Goal: Transaction & Acquisition: Purchase product/service

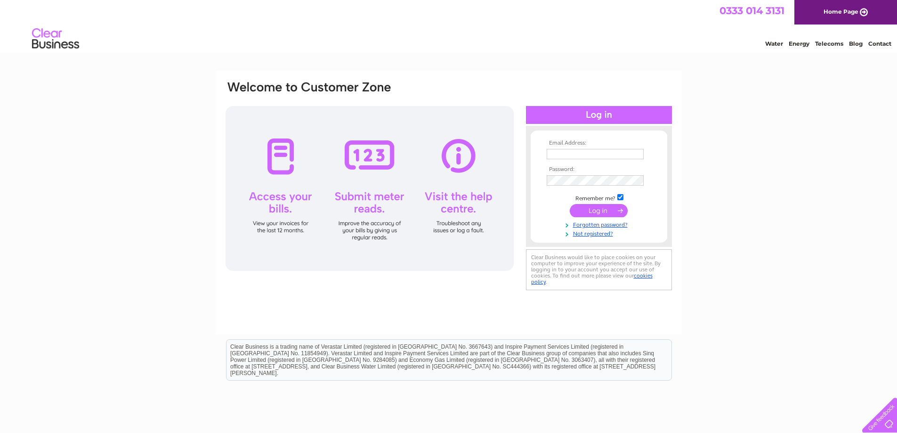
type input "nathan@conceptfurniture.co.uk"
click at [599, 209] on input "submit" at bounding box center [599, 210] width 58 height 13
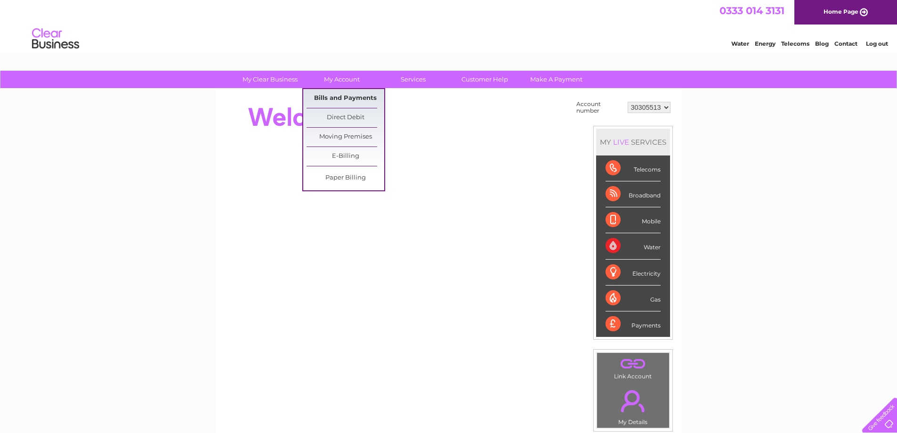
click at [345, 97] on link "Bills and Payments" at bounding box center [345, 98] width 78 height 19
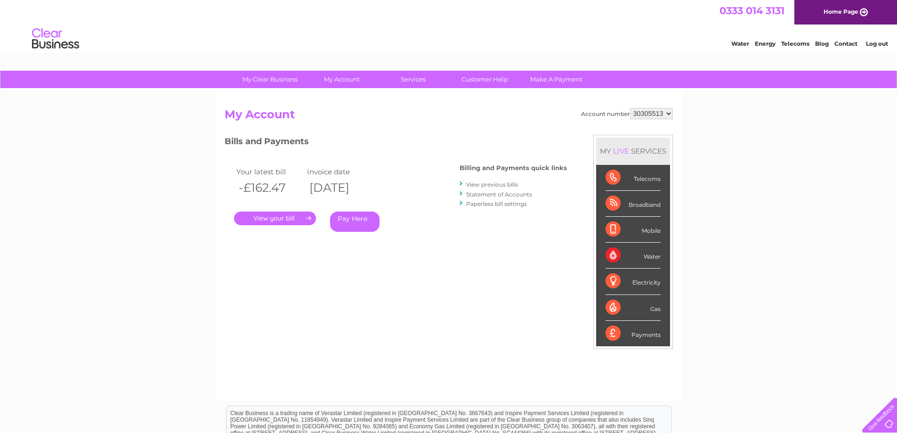
click at [278, 217] on link "." at bounding box center [275, 218] width 82 height 14
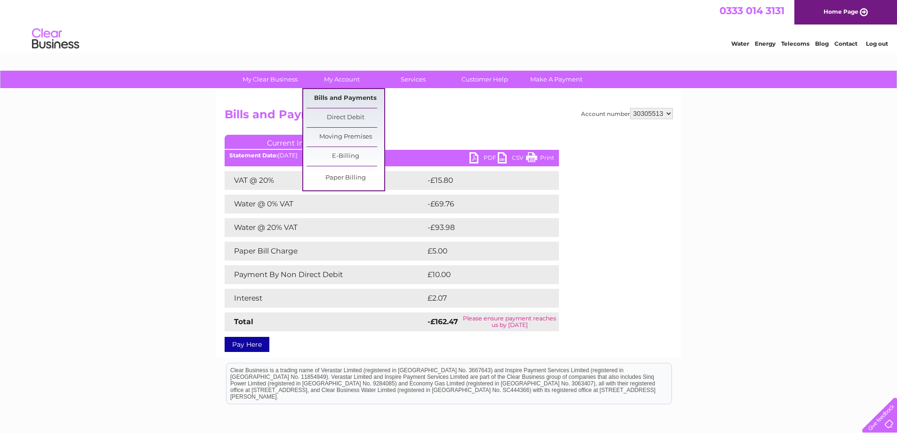
click at [348, 102] on link "Bills and Payments" at bounding box center [345, 98] width 78 height 19
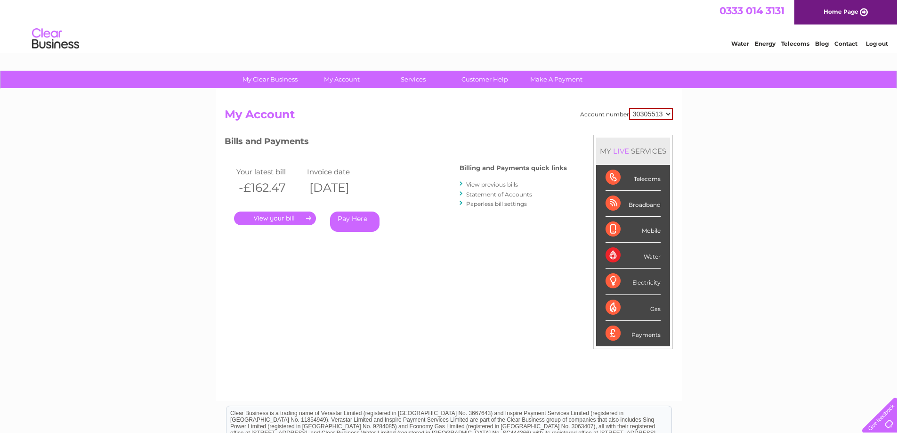
click at [478, 184] on link "View previous bills" at bounding box center [492, 184] width 52 height 7
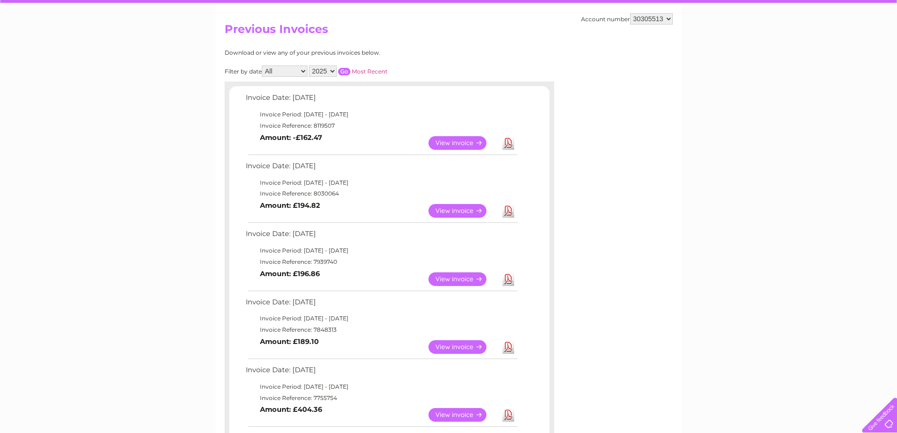
scroll to position [94, 0]
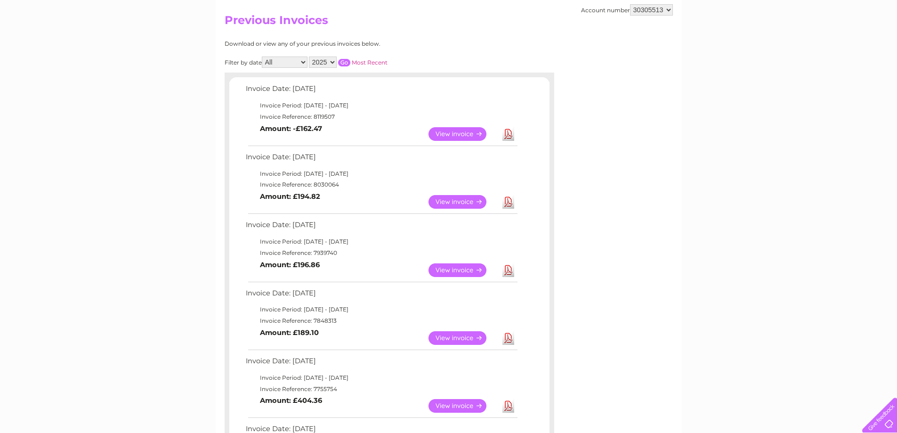
click at [453, 129] on link "View" at bounding box center [462, 134] width 69 height 14
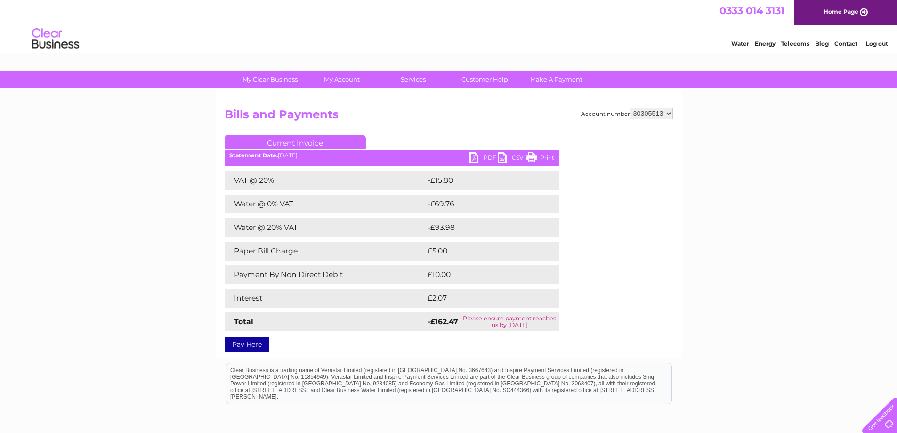
click at [481, 158] on link "PDF" at bounding box center [483, 159] width 28 height 14
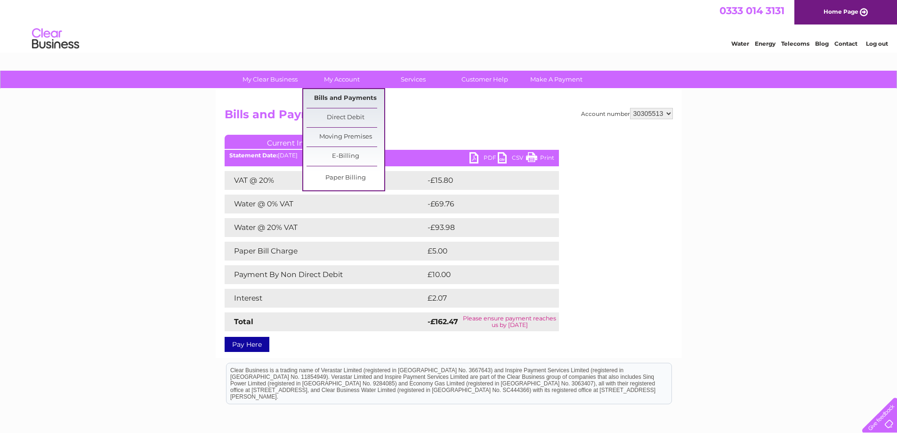
click at [351, 102] on link "Bills and Payments" at bounding box center [345, 98] width 78 height 19
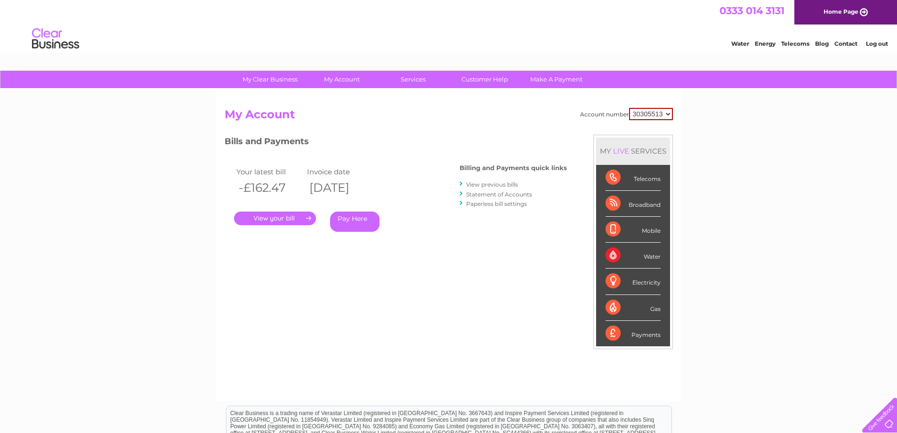
click at [505, 195] on link "Statement of Accounts" at bounding box center [499, 194] width 66 height 7
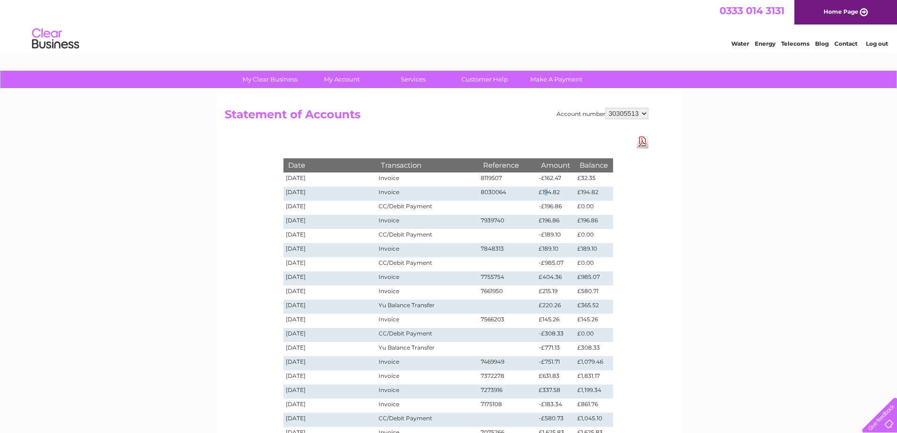
click at [548, 193] on td "£194.82" at bounding box center [555, 193] width 39 height 14
click at [581, 194] on td "£194.82" at bounding box center [594, 193] width 38 height 14
click at [638, 115] on select "30305513" at bounding box center [626, 113] width 43 height 11
click at [638, 113] on select "30305513" at bounding box center [626, 113] width 43 height 11
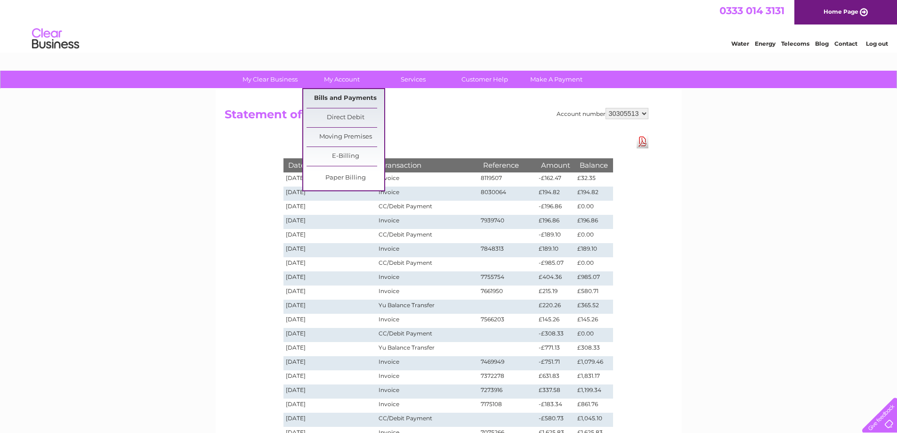
click at [354, 100] on link "Bills and Payments" at bounding box center [345, 98] width 78 height 19
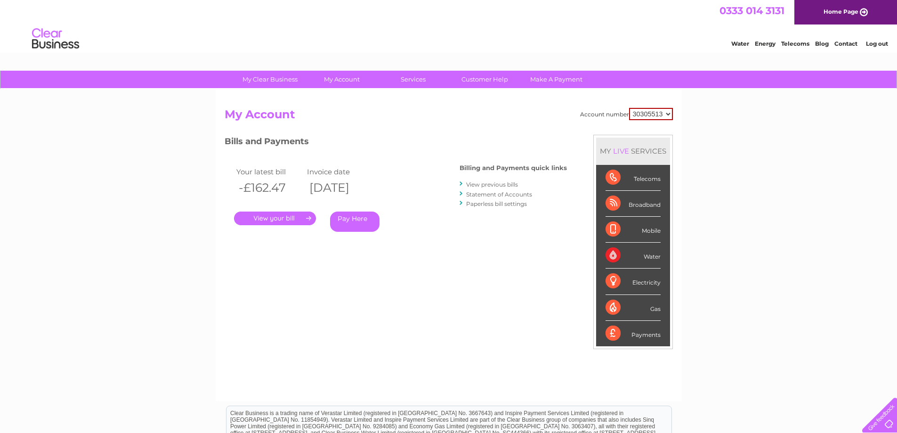
click at [367, 217] on link "Pay Here" at bounding box center [354, 221] width 49 height 20
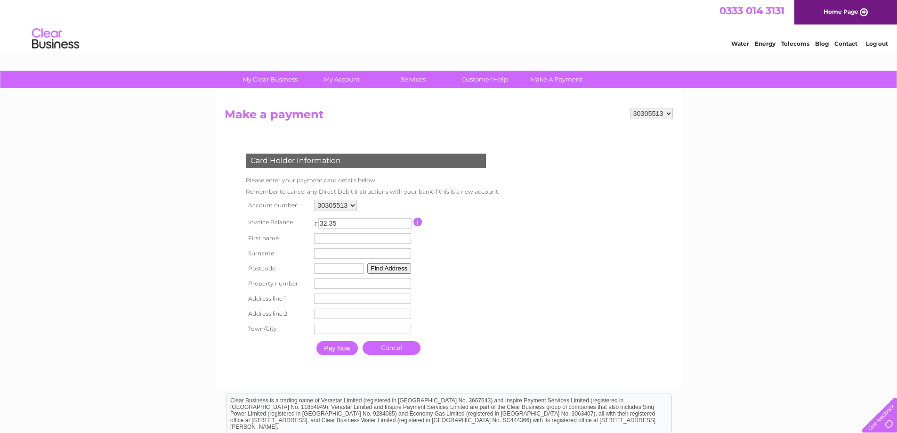
click at [344, 236] on input "text" at bounding box center [362, 238] width 97 height 10
type input "[PERSON_NAME]"
type input "gray"
type input "dy13 8sj"
click at [385, 269] on button "Find Address" at bounding box center [389, 268] width 44 height 10
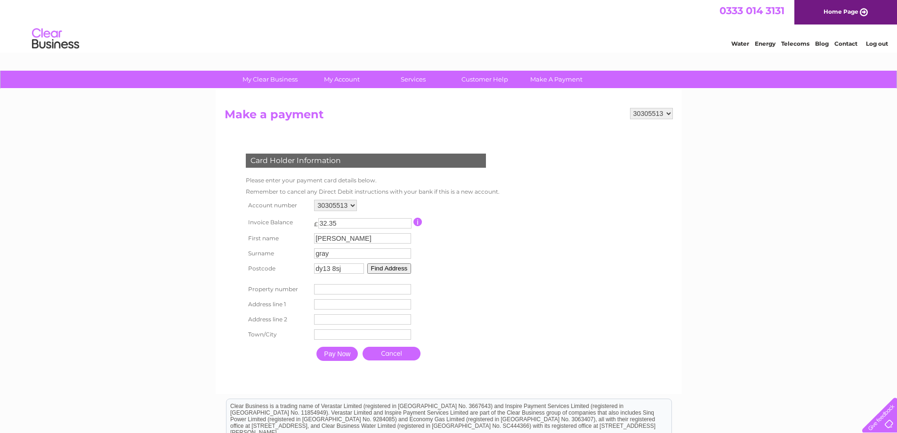
click at [357, 287] on input "number" at bounding box center [362, 289] width 97 height 10
type input "1"
click at [374, 273] on button "Find Address" at bounding box center [389, 268] width 44 height 10
click at [333, 303] on input "text" at bounding box center [364, 304] width 98 height 11
type input "hafren way"
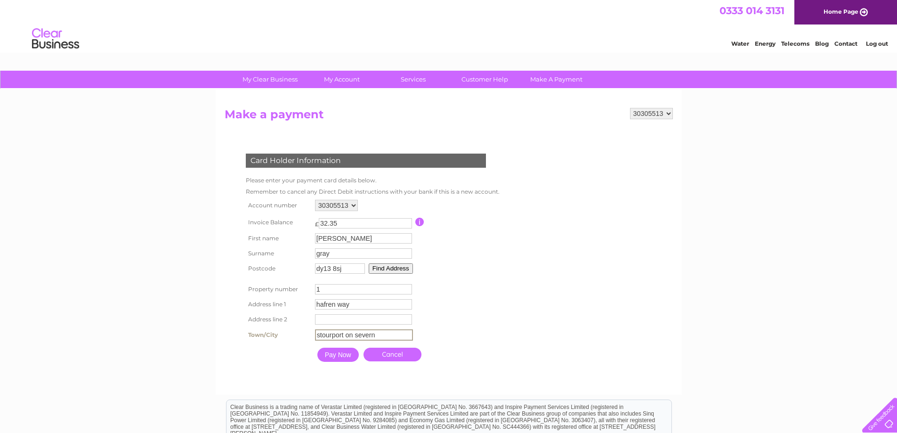
type input "stourport on severn"
click at [339, 356] on input "Pay Now" at bounding box center [337, 354] width 41 height 14
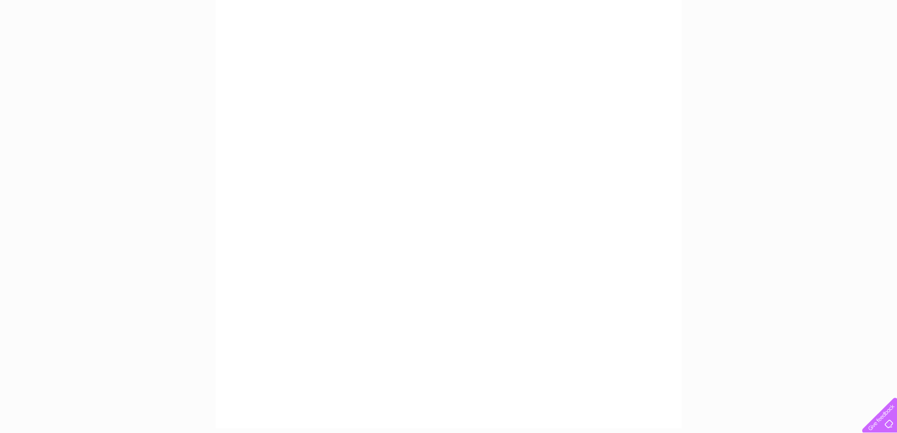
scroll to position [235, 0]
